Goal: Task Accomplishment & Management: Use online tool/utility

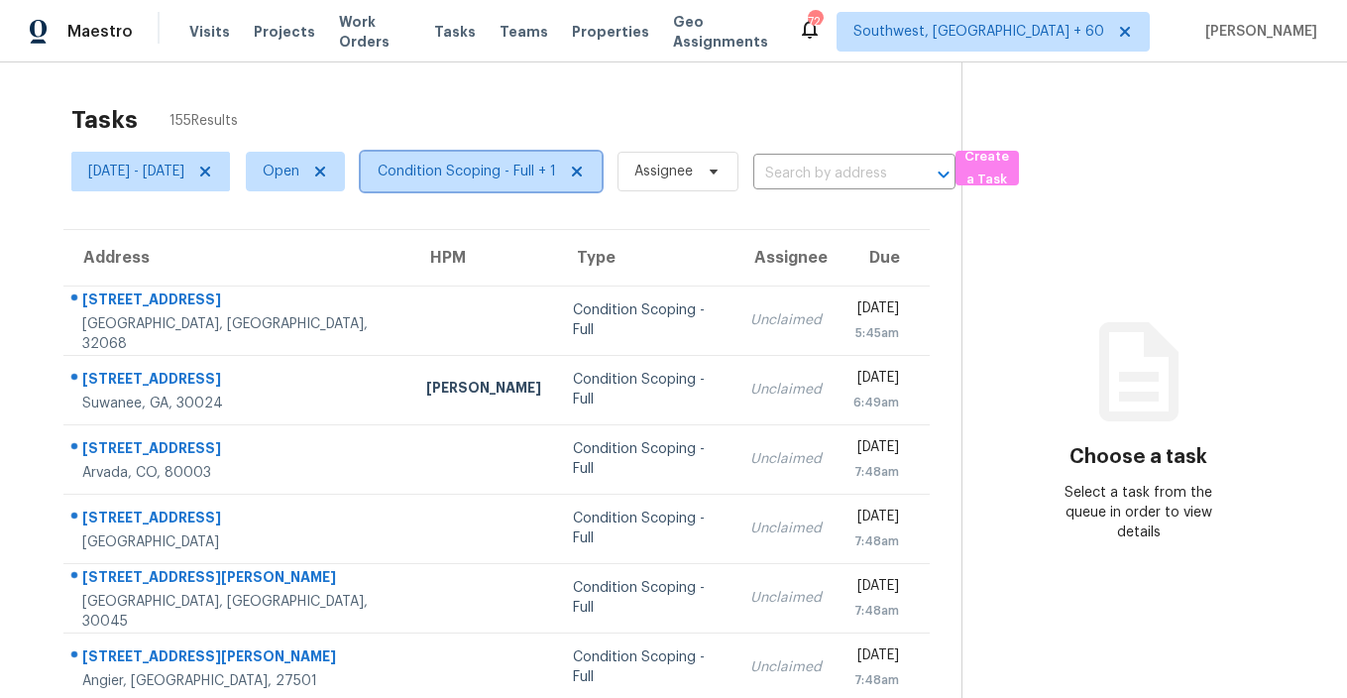
click at [524, 173] on span "Condition Scoping - Full + 1" at bounding box center [467, 172] width 178 height 20
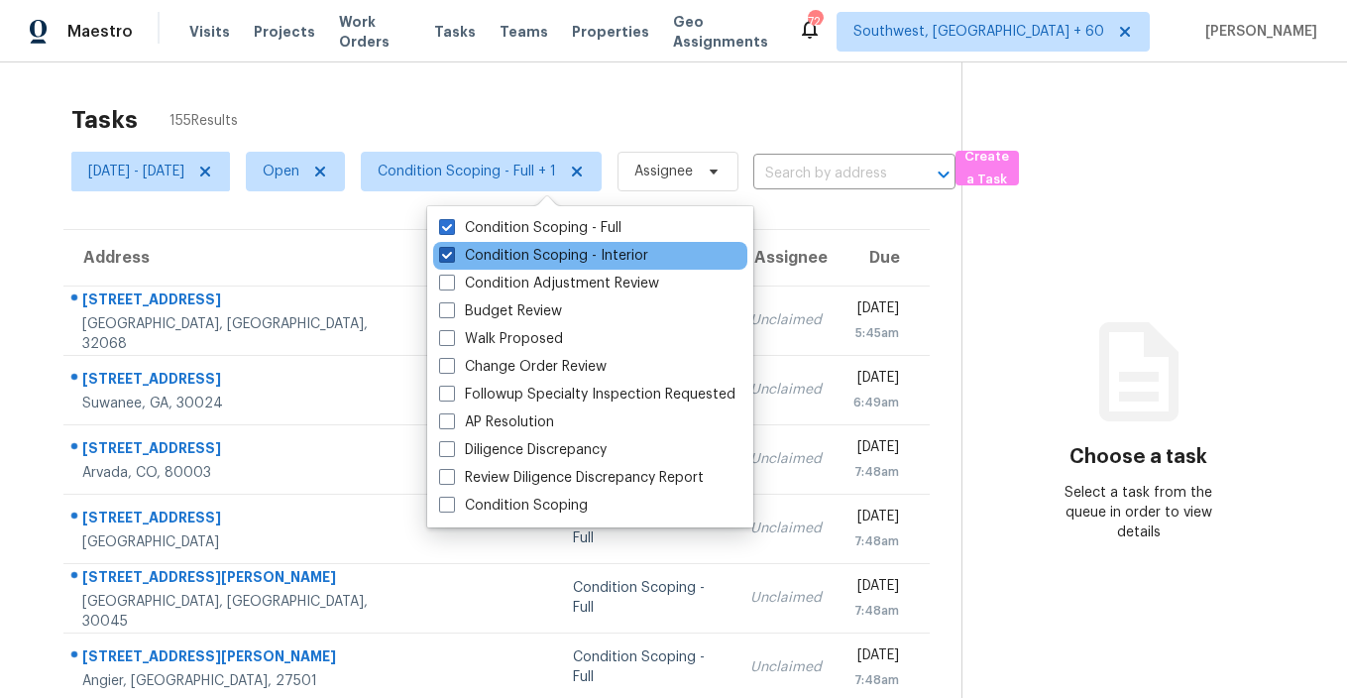
click at [501, 257] on label "Condition Scoping - Interior" at bounding box center [543, 256] width 209 height 20
click at [452, 257] on input "Condition Scoping - Interior" at bounding box center [445, 252] width 13 height 13
click at [479, 252] on label "Condition Scoping - Interior" at bounding box center [543, 256] width 209 height 20
click at [452, 252] on input "Condition Scoping - Interior" at bounding box center [445, 252] width 13 height 13
checkbox input "true"
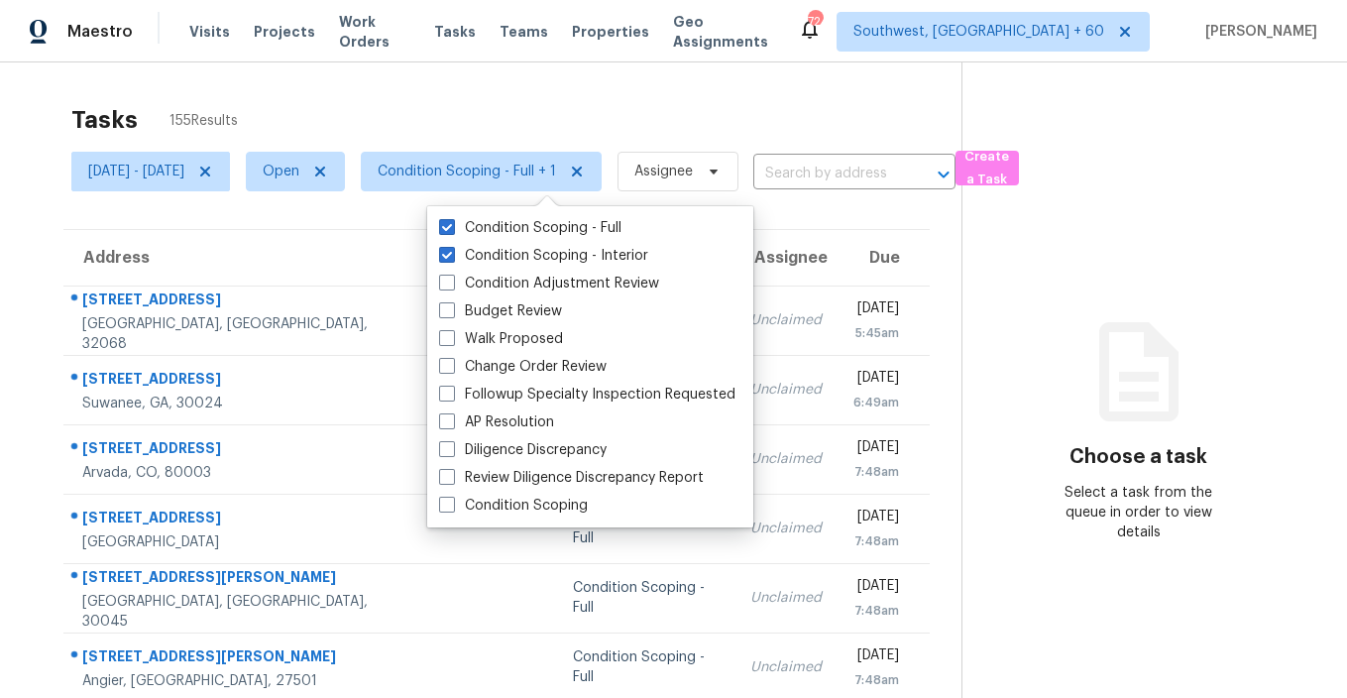
click at [295, 89] on div "Tasks 155 Results Thu, Aug 14 - Thu, Aug 14 Open Condition Scoping - Full + 1 A…" at bounding box center [673, 547] width 1347 height 970
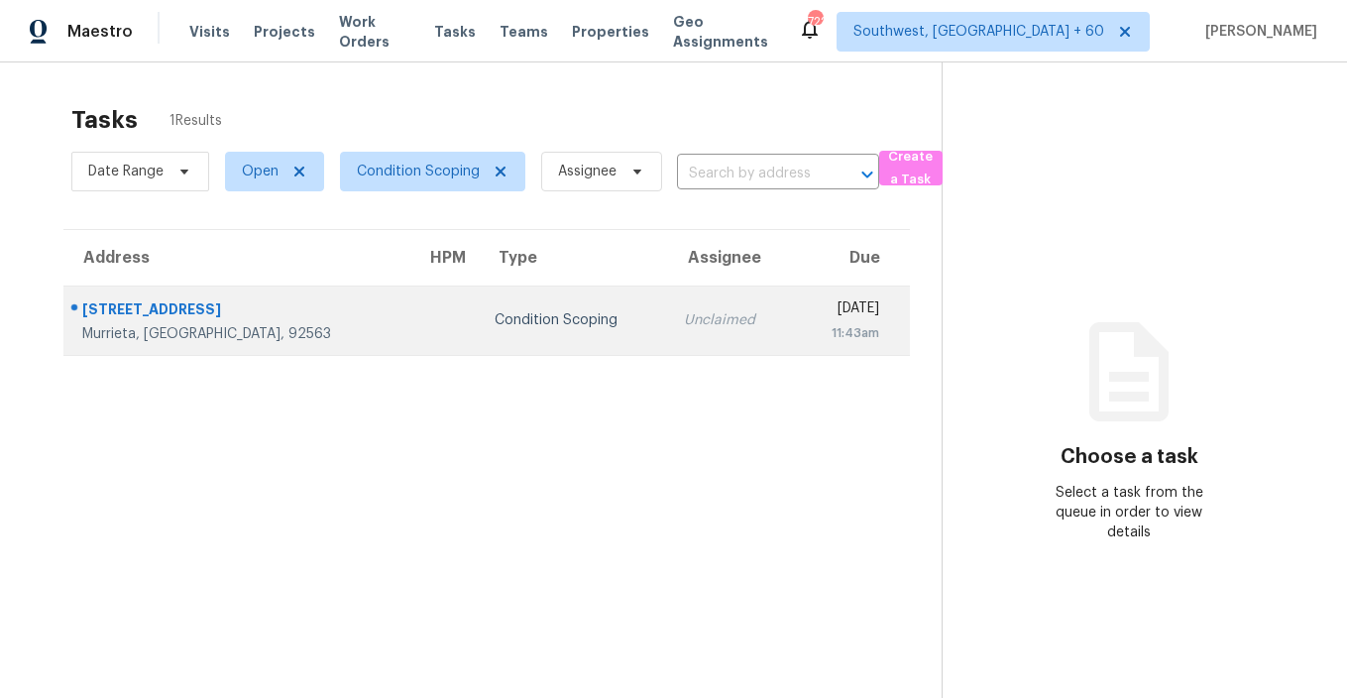
click at [668, 334] on td "Unclaimed" at bounding box center [731, 319] width 126 height 69
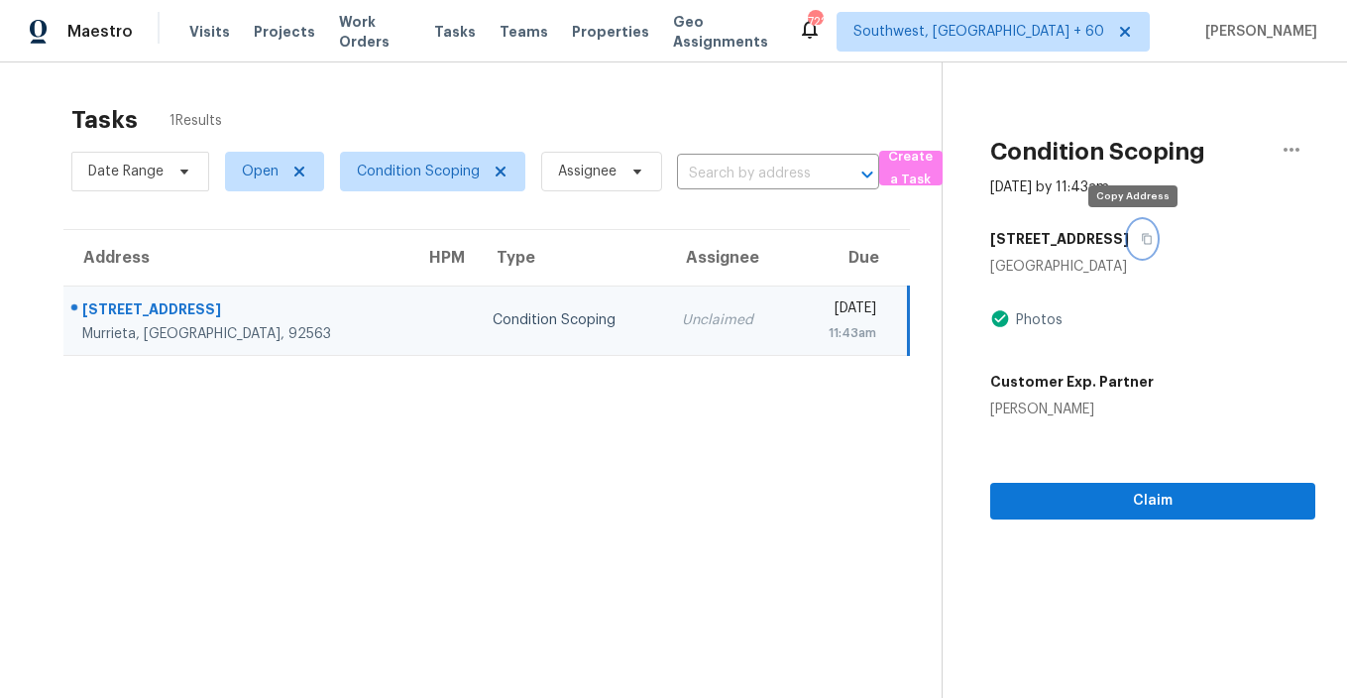
click at [1142, 239] on icon "button" at bounding box center [1147, 239] width 10 height 11
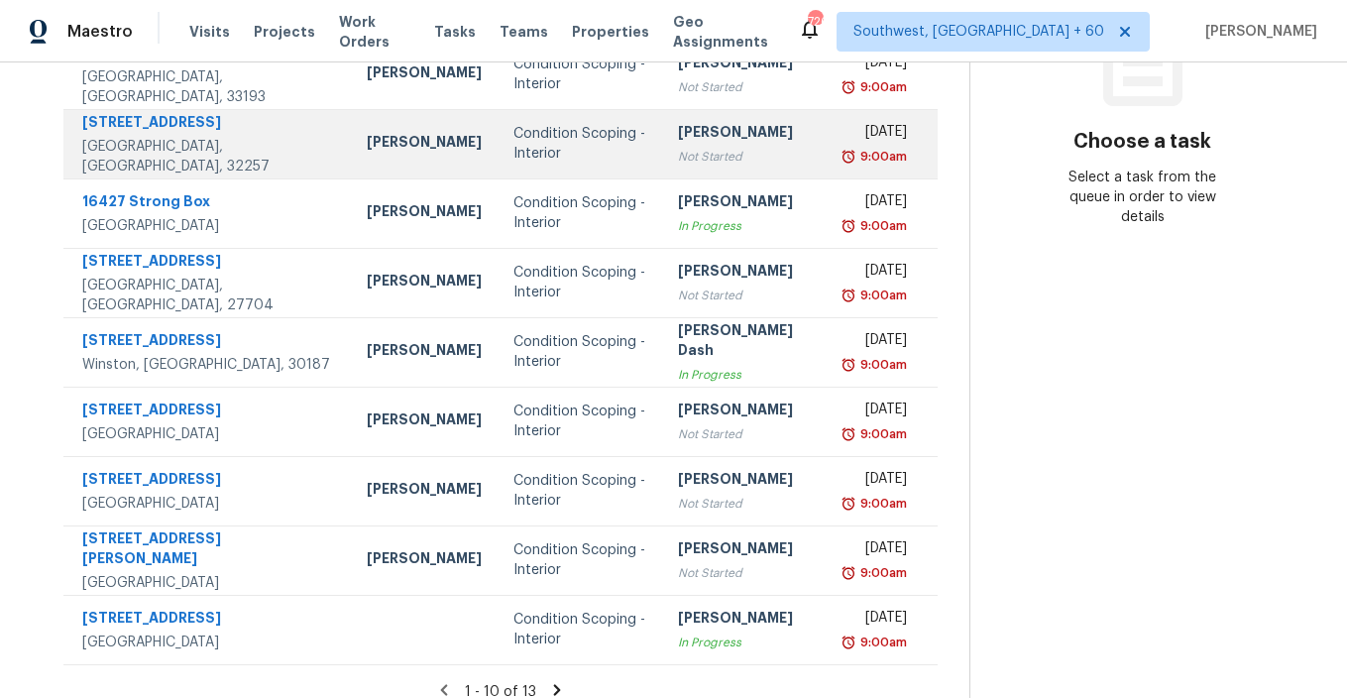
scroll to position [334, 0]
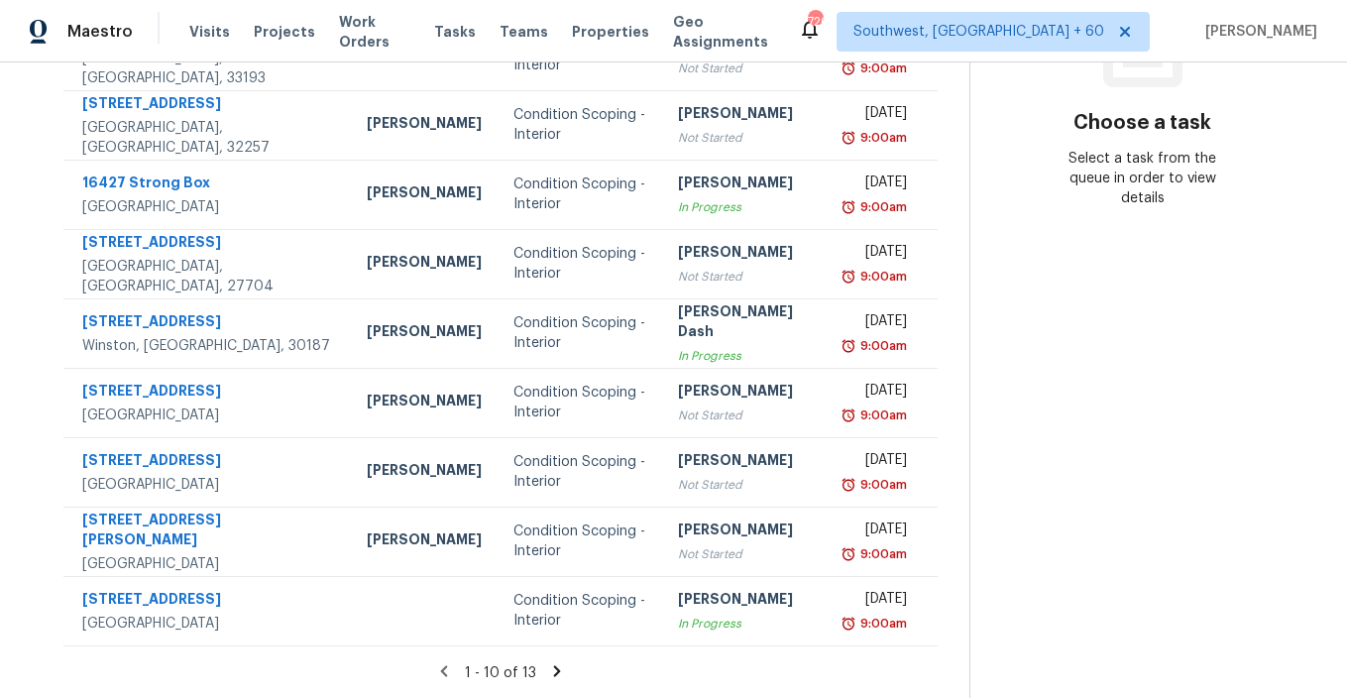
click at [560, 670] on icon at bounding box center [556, 670] width 7 height 11
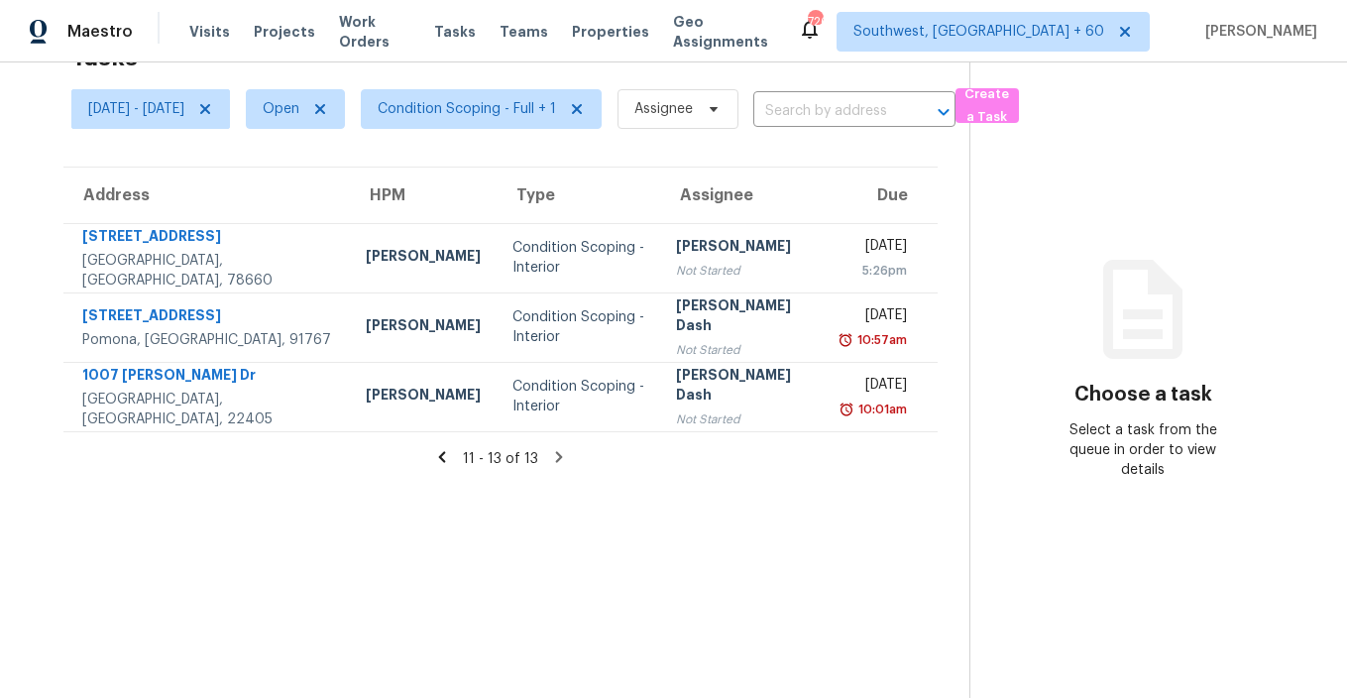
click at [446, 462] on icon at bounding box center [442, 457] width 18 height 18
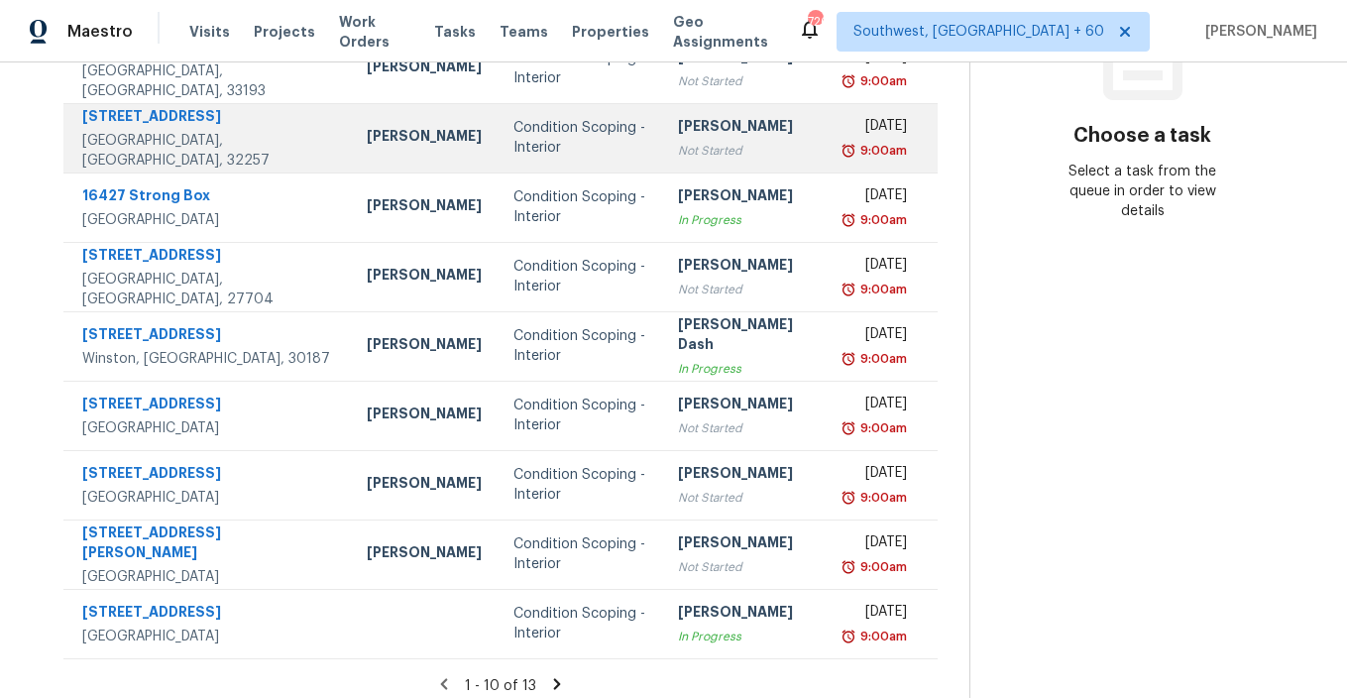
scroll to position [334, 0]
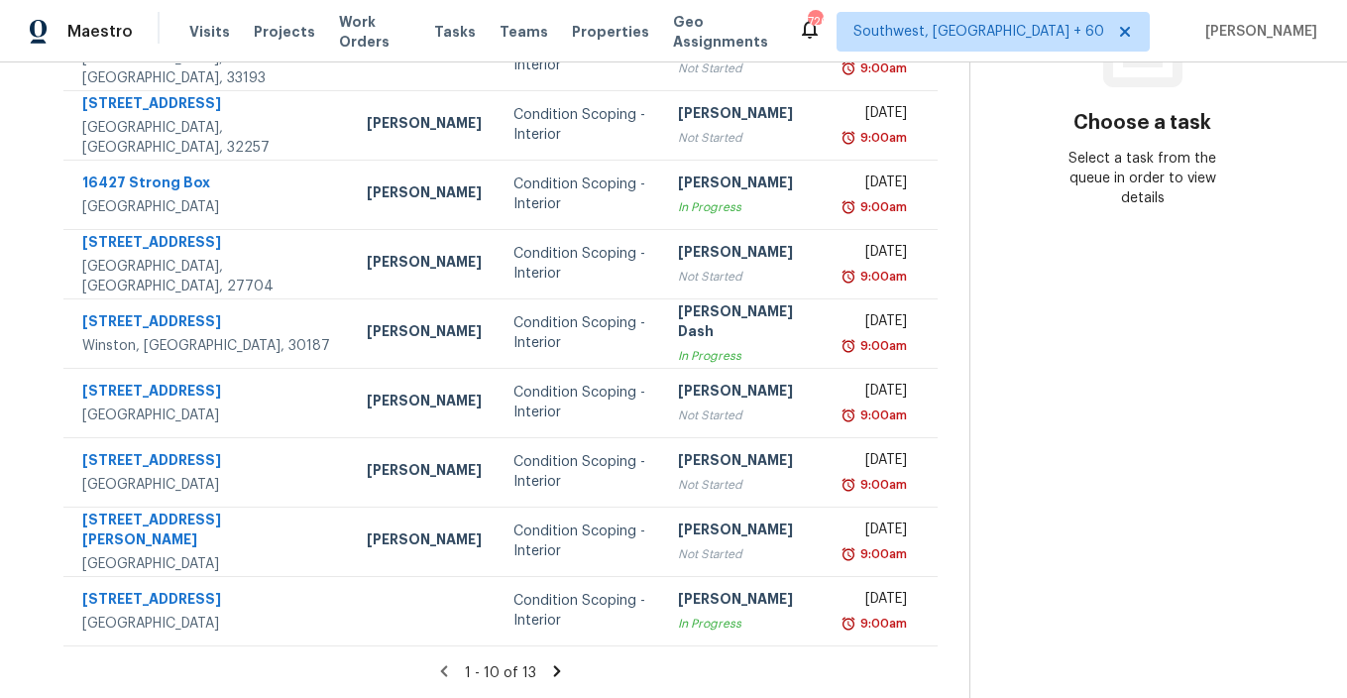
click at [560, 668] on icon at bounding box center [556, 670] width 7 height 11
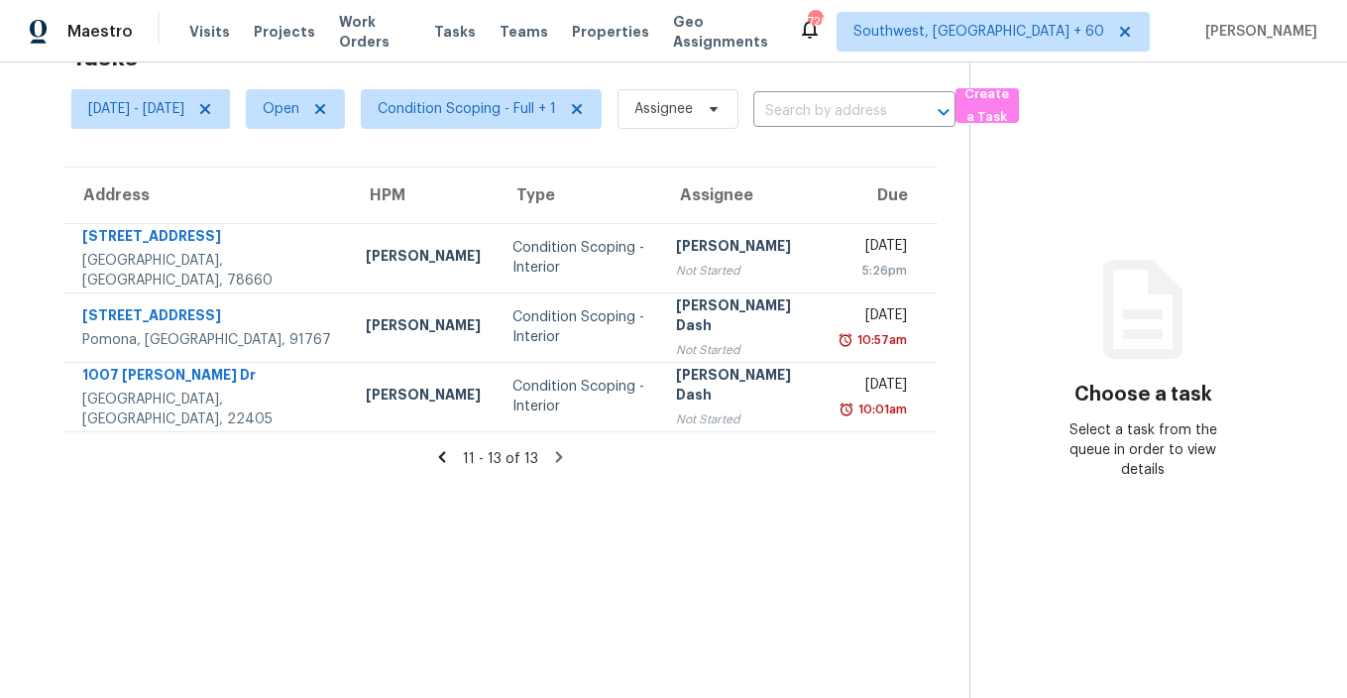
click at [446, 459] on icon at bounding box center [442, 456] width 7 height 11
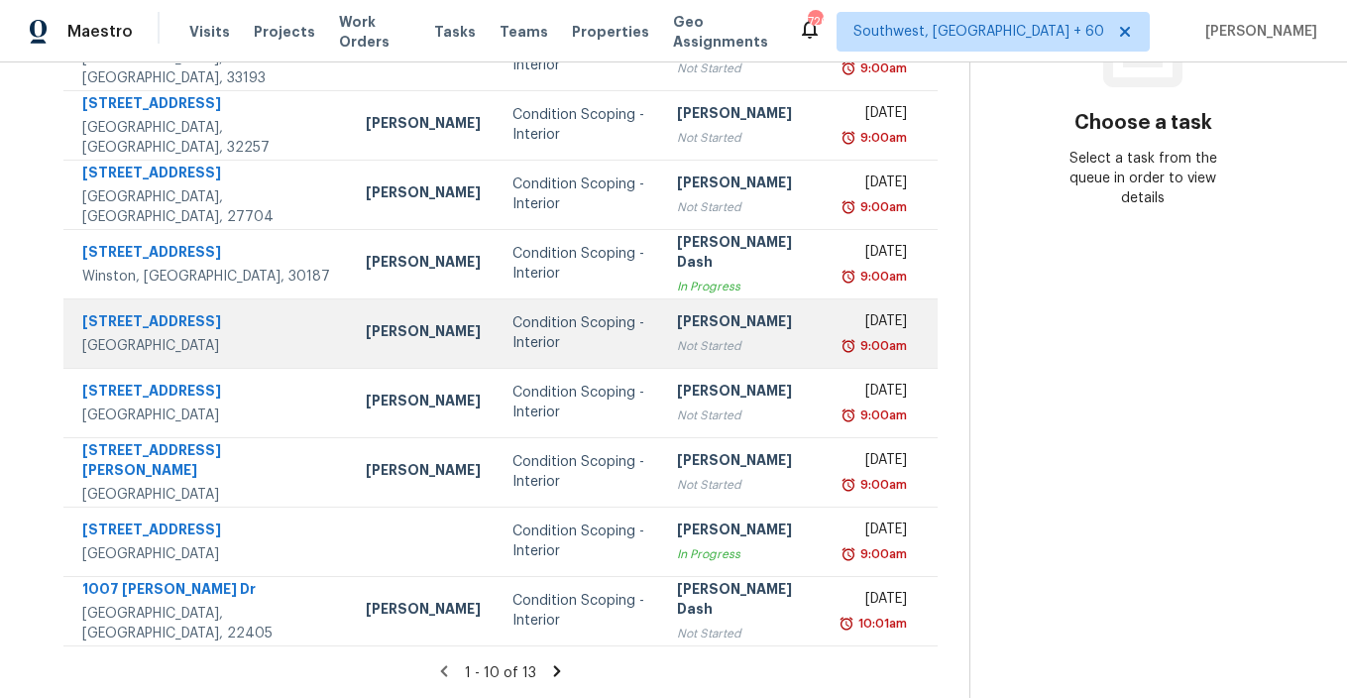
scroll to position [0, 0]
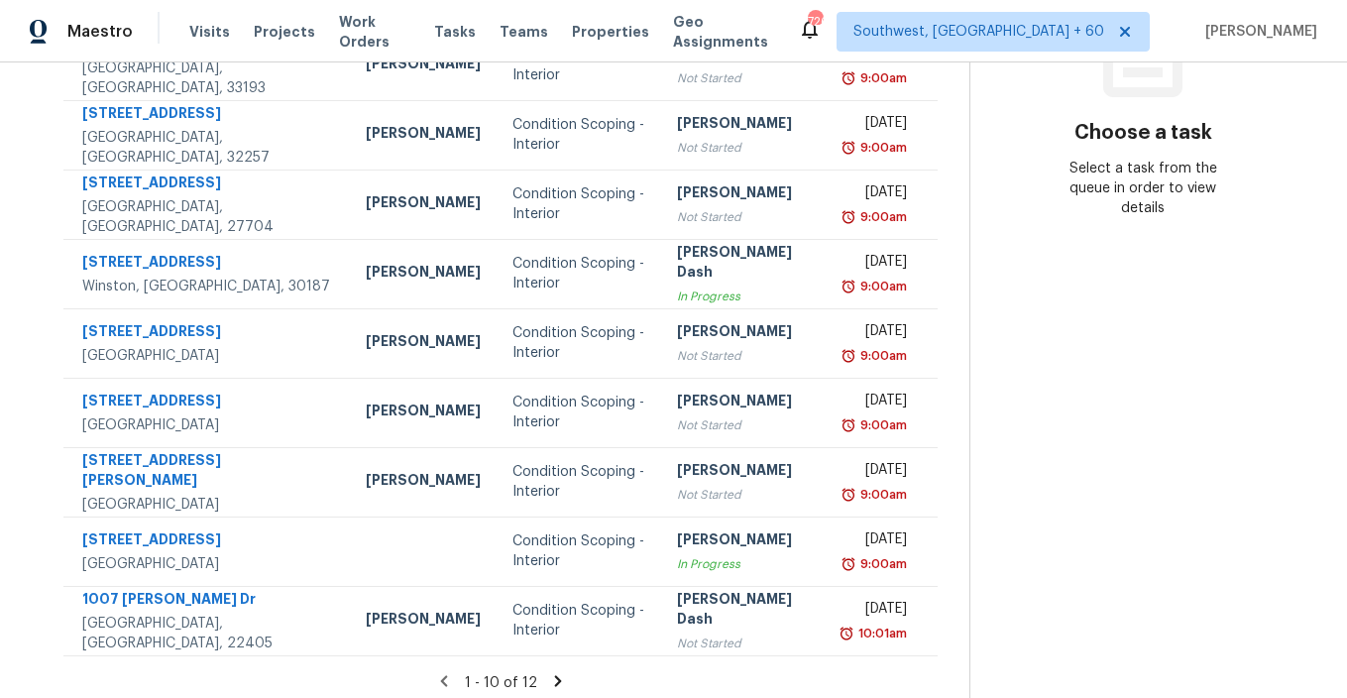
scroll to position [334, 0]
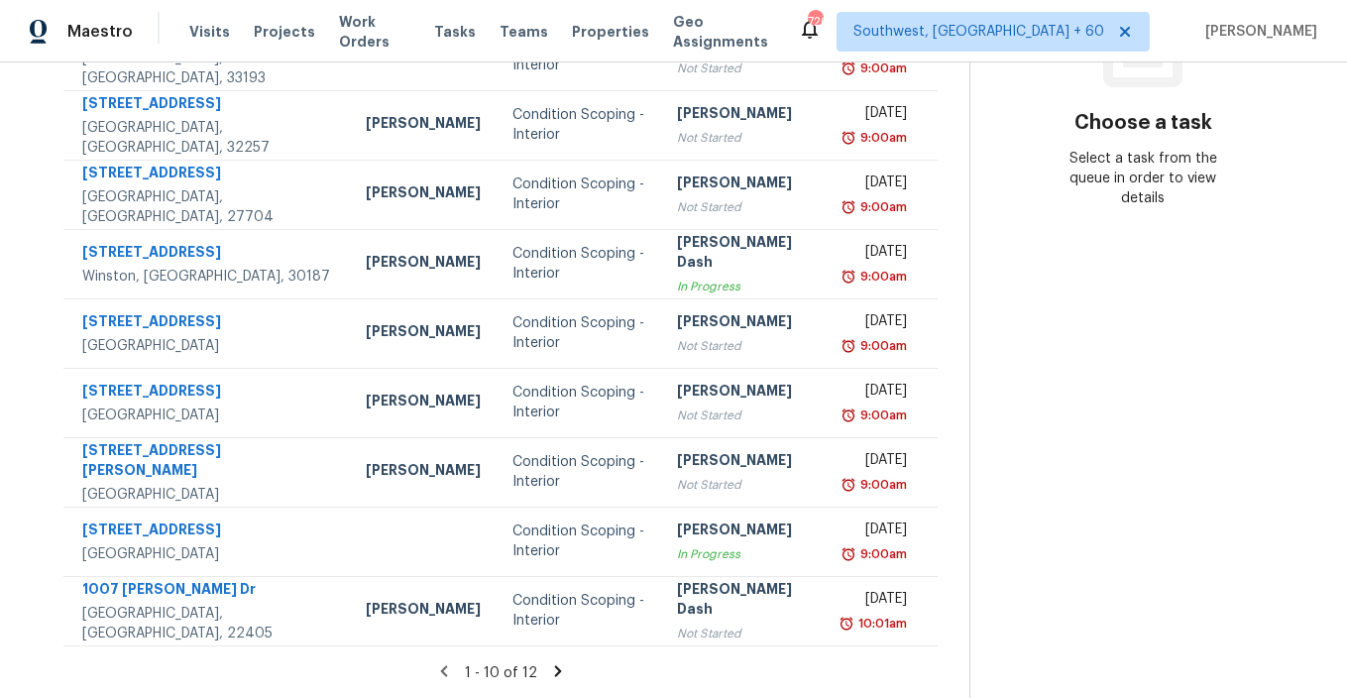
click at [557, 669] on icon at bounding box center [558, 671] width 18 height 18
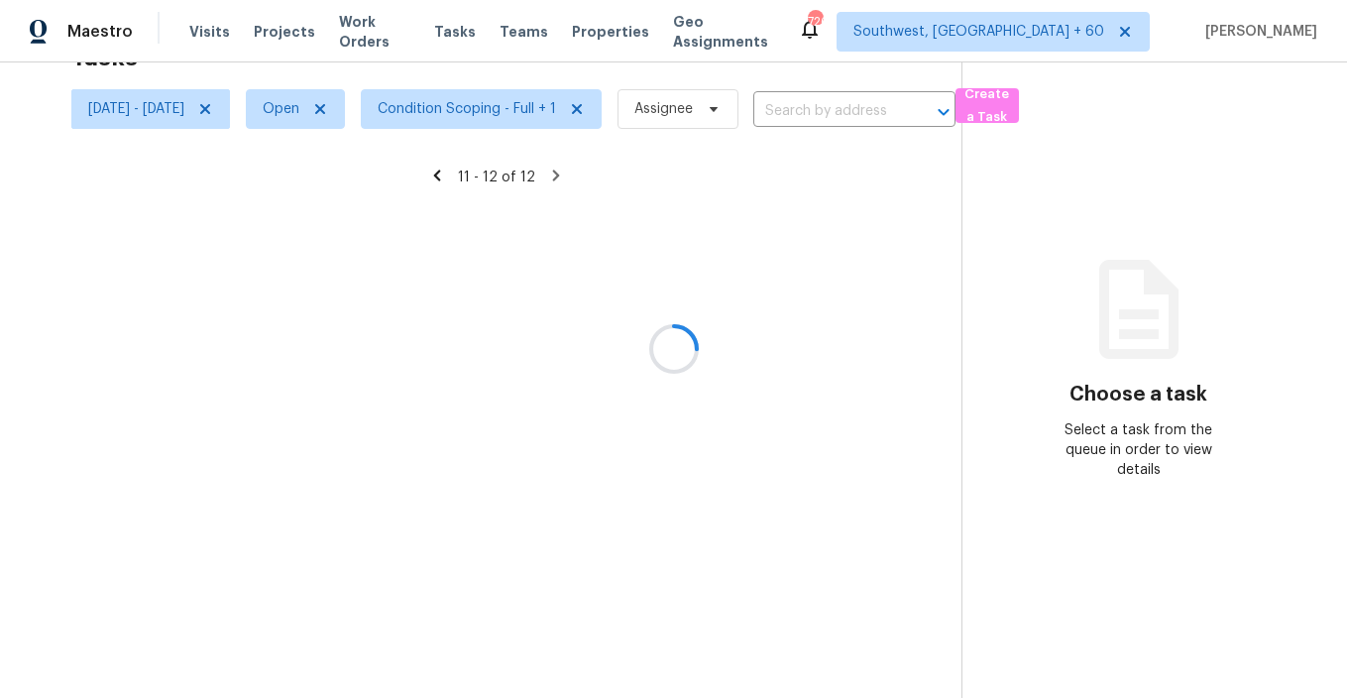
scroll to position [62, 0]
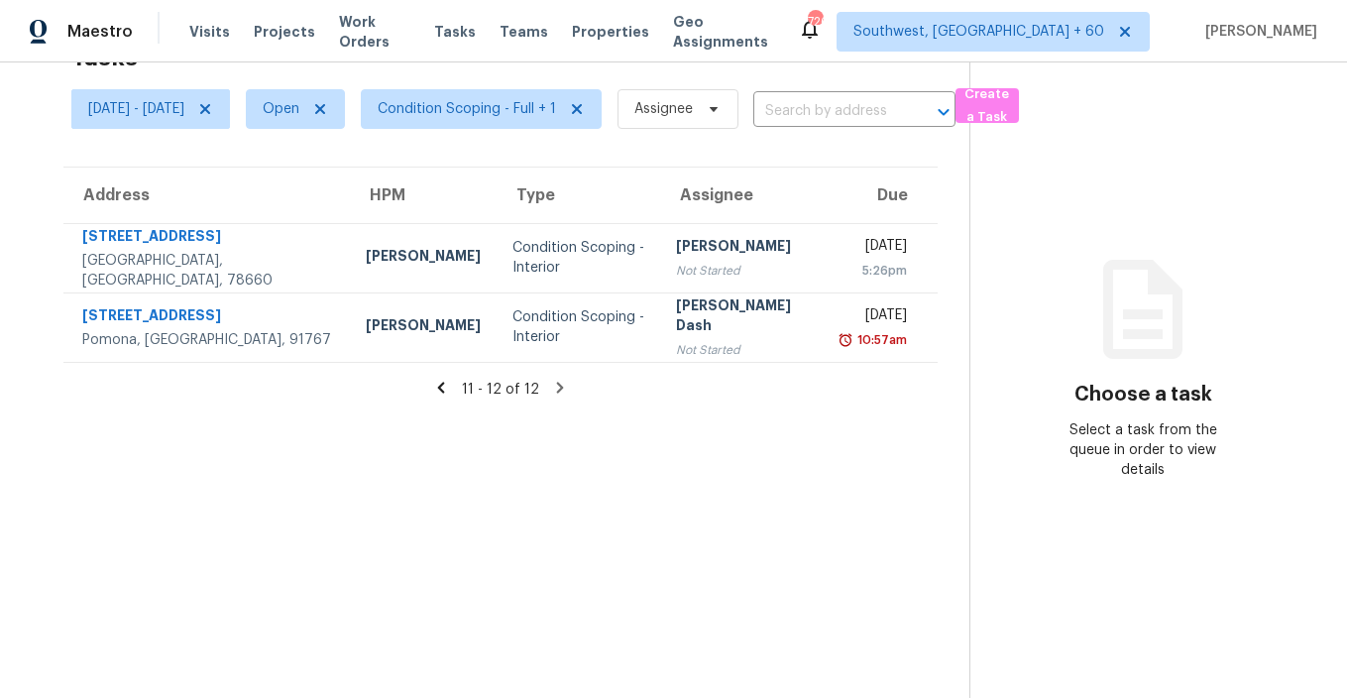
click at [445, 390] on icon at bounding box center [441, 387] width 7 height 11
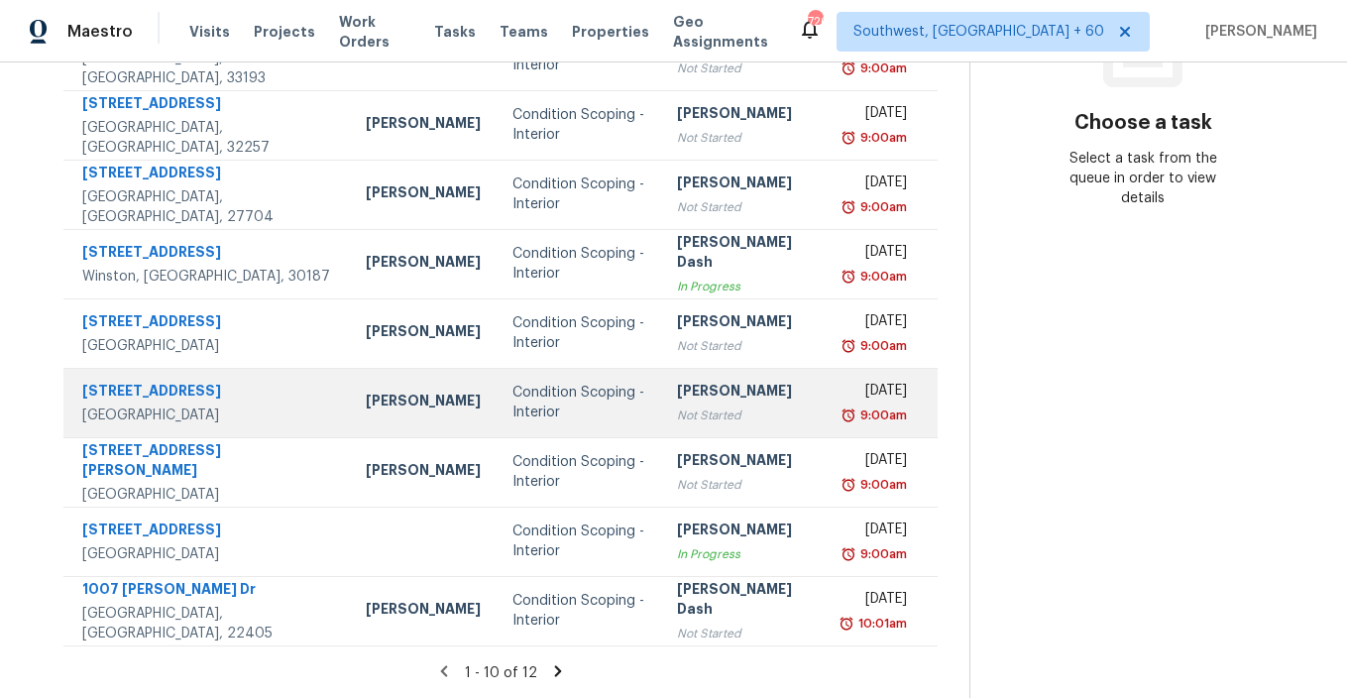
scroll to position [0, 0]
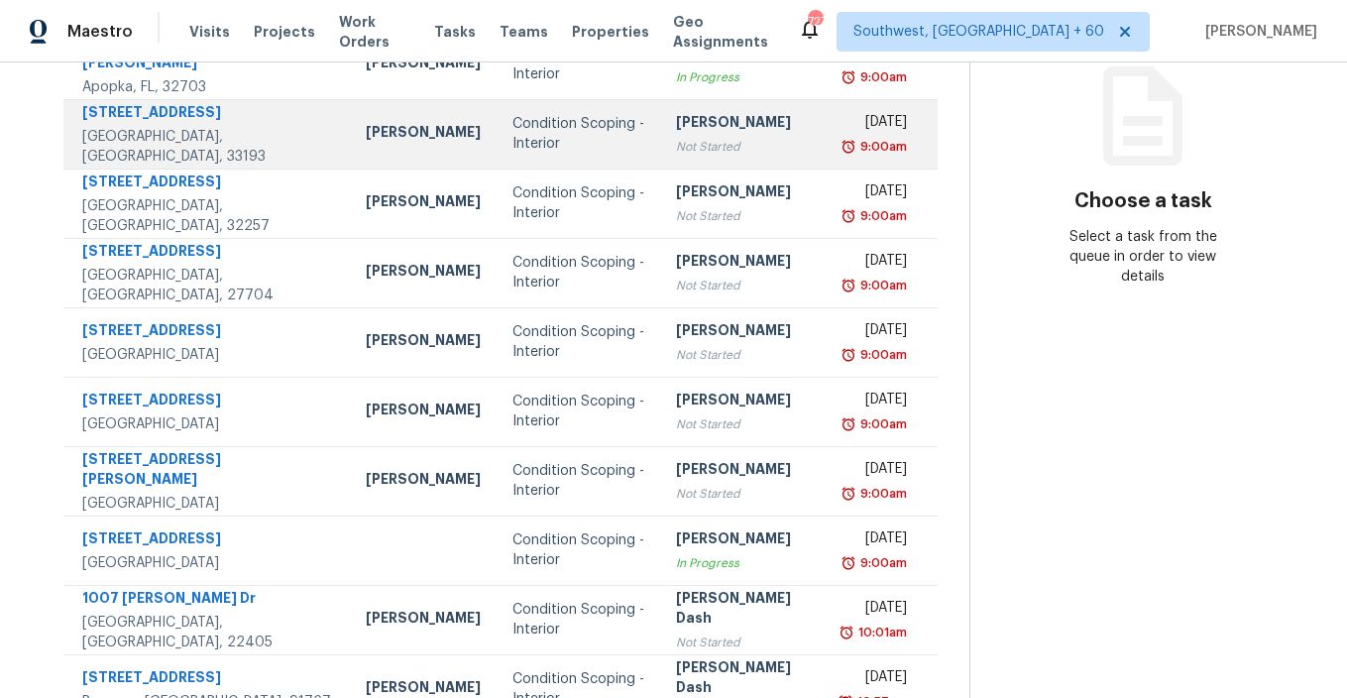
scroll to position [334, 0]
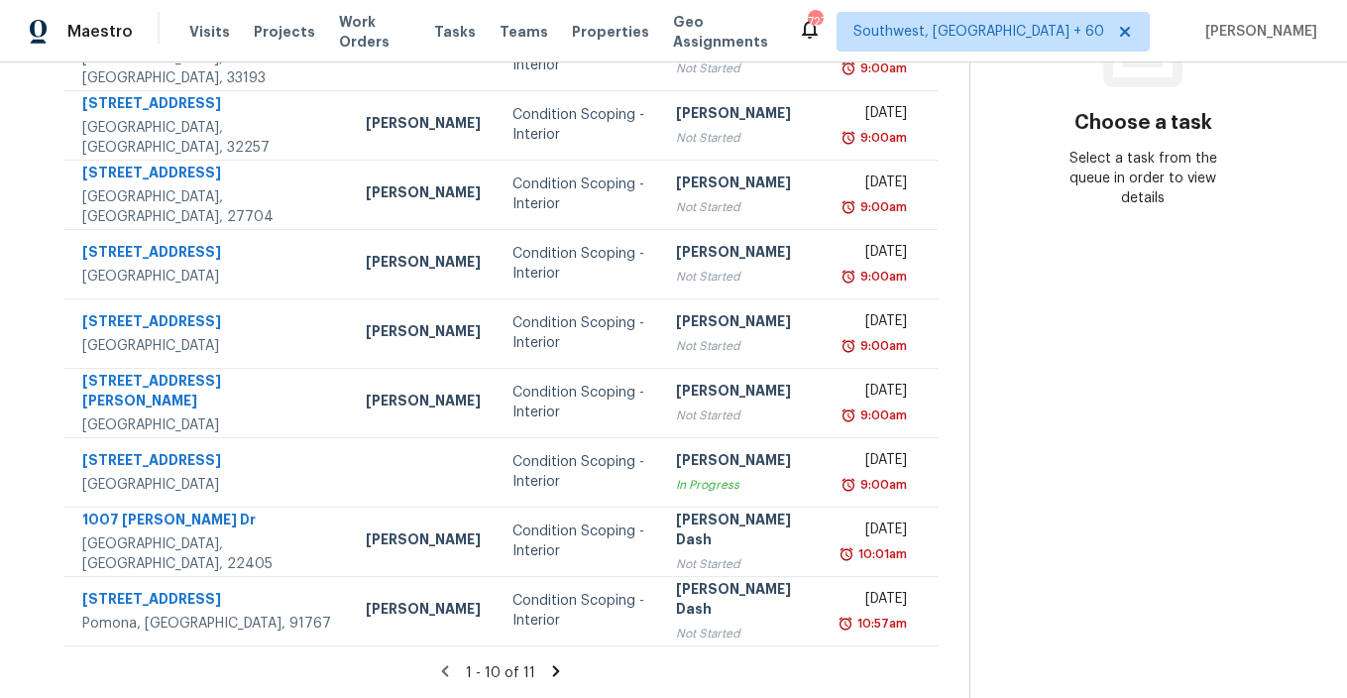
click at [558, 672] on icon at bounding box center [556, 670] width 7 height 11
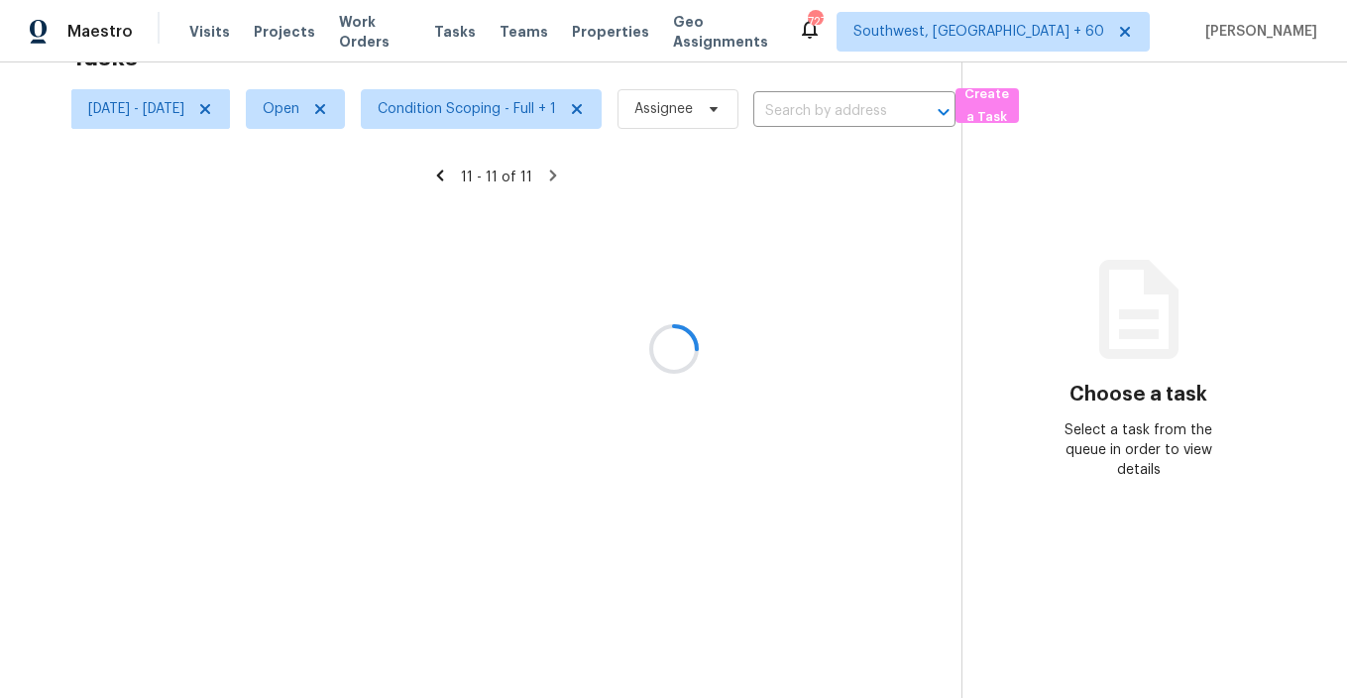
scroll to position [62, 0]
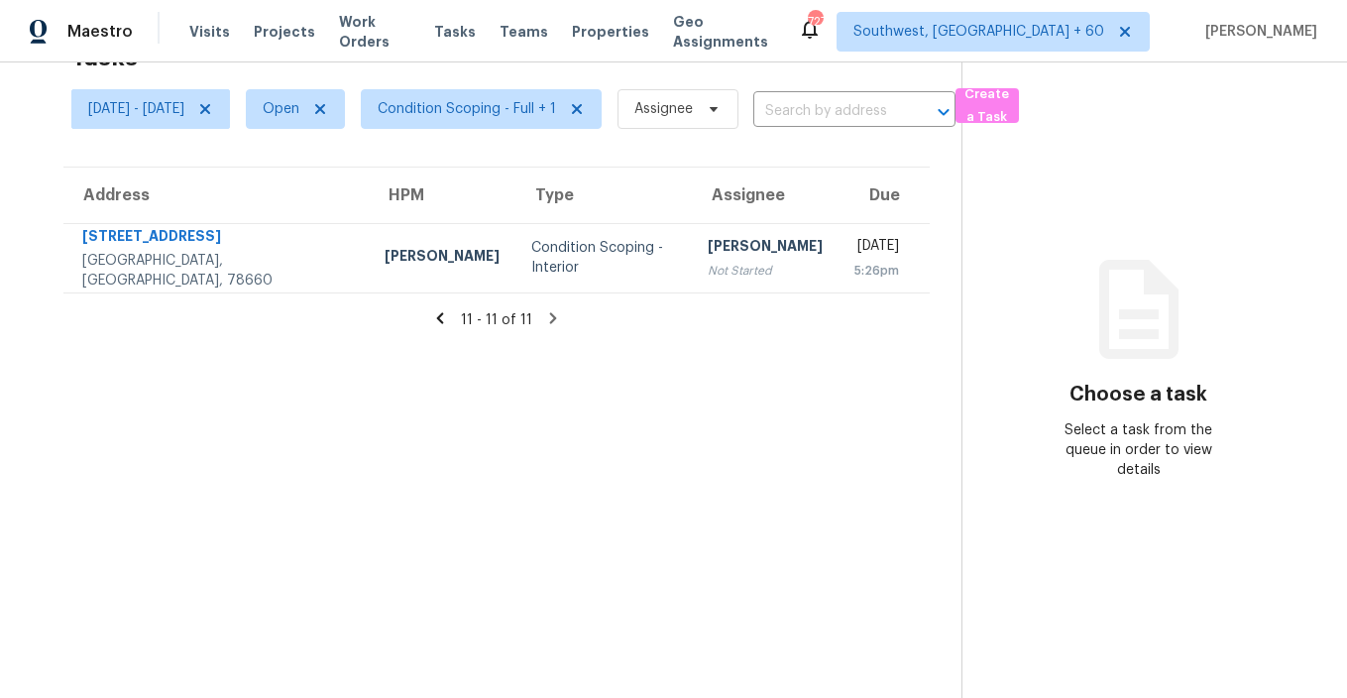
click at [444, 321] on icon at bounding box center [440, 317] width 7 height 11
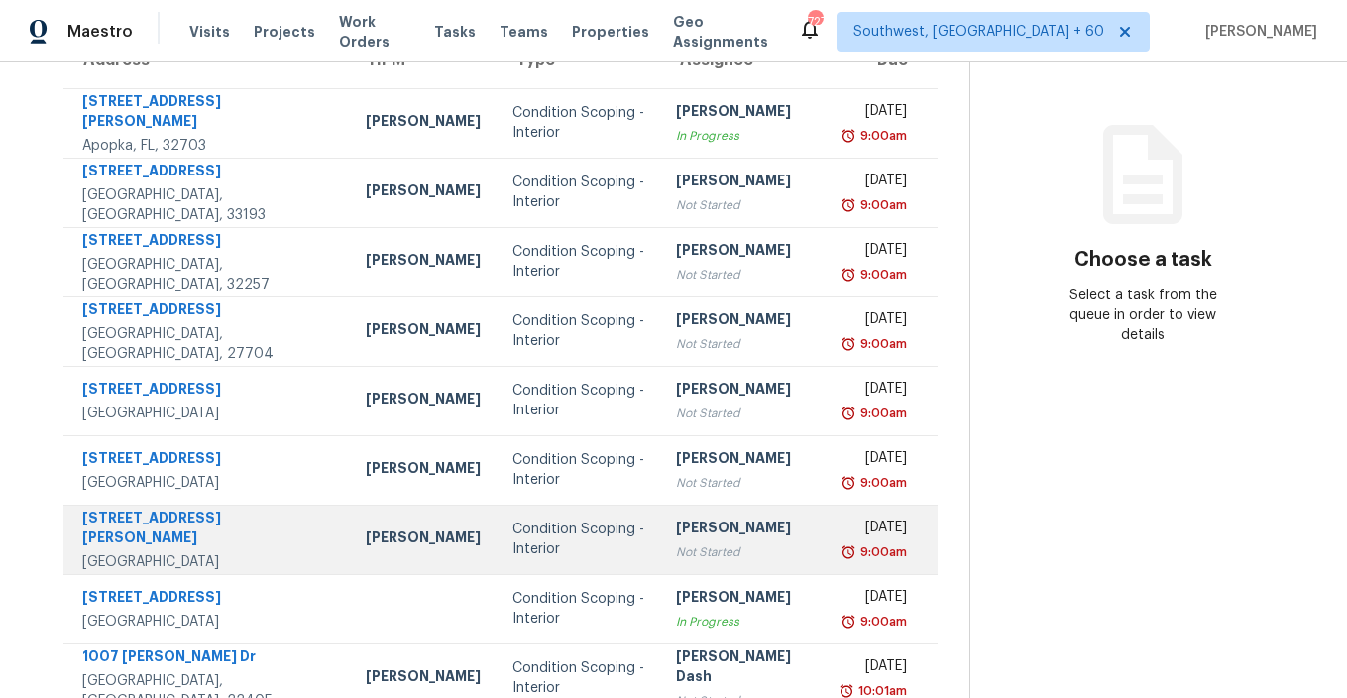
scroll to position [0, 0]
